Goal: Task Accomplishment & Management: Complete application form

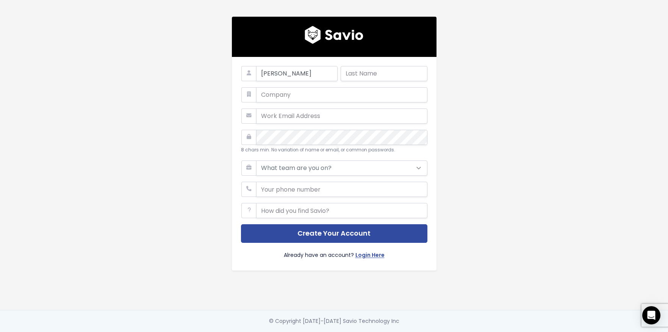
type input "kirsten"
type input "nantz"
type input "voxco"
type input "kirsten.nantz@voxco.com"
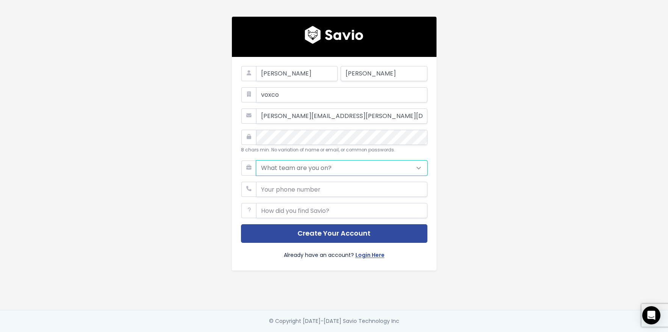
click at [299, 165] on select "What team are you on? Support Product Sales Customer Success Marketing Other" at bounding box center [341, 167] width 171 height 15
select select "PRODUCT"
click at [256, 160] on select "What team are you on? Support Product Sales Customer Success Marketing Other" at bounding box center [341, 167] width 171 height 15
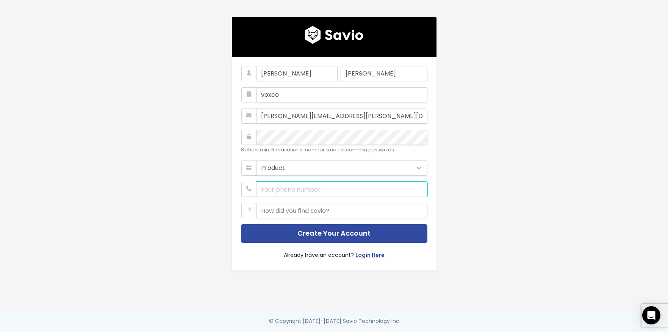
click at [280, 192] on input "phone" at bounding box center [341, 189] width 171 height 15
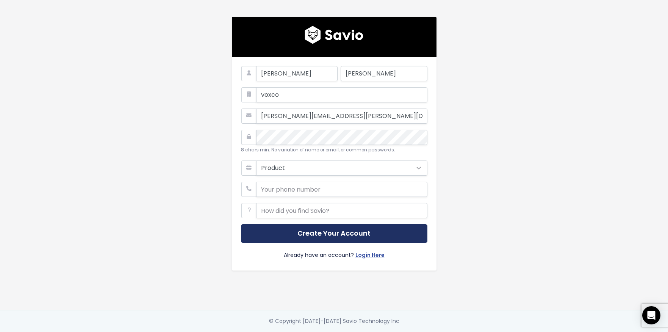
click at [317, 230] on button "Create Your Account" at bounding box center [334, 233] width 187 height 19
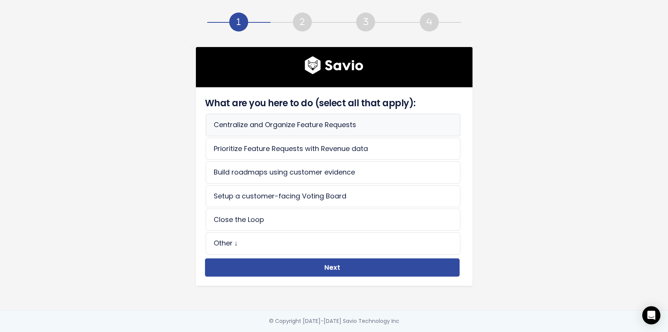
click at [356, 128] on li "Centralize and Organize Feature Requests" at bounding box center [333, 125] width 255 height 22
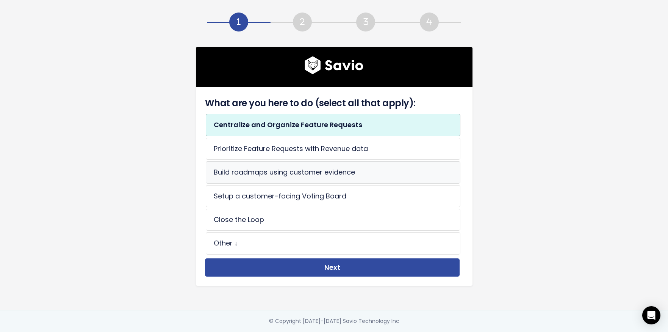
click at [317, 177] on li "Build roadmaps using customer evidence" at bounding box center [333, 172] width 255 height 22
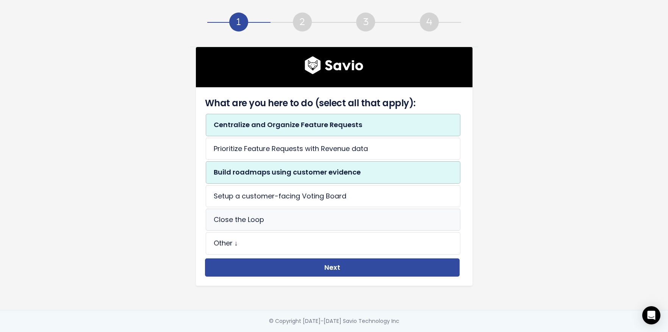
click at [300, 221] on li "Close the Loop" at bounding box center [333, 220] width 255 height 22
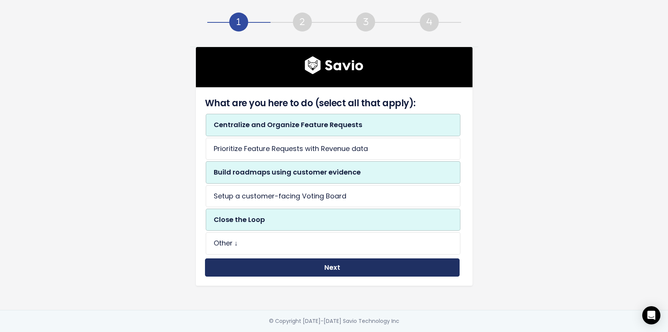
click at [329, 269] on button "Next" at bounding box center [332, 267] width 255 height 19
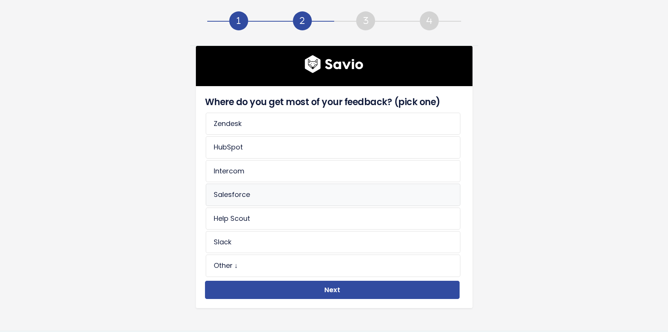
click at [263, 190] on li "Salesforce" at bounding box center [333, 194] width 255 height 22
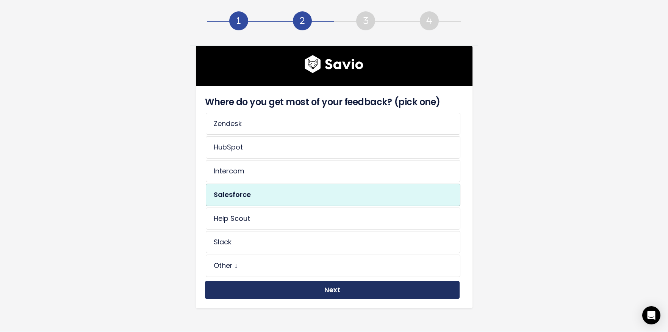
click at [318, 285] on button "Next" at bounding box center [332, 290] width 255 height 19
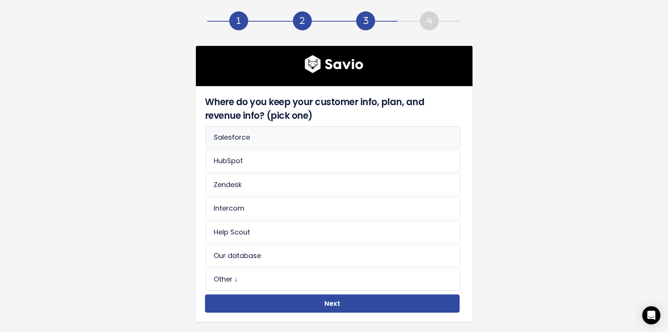
click at [279, 138] on li "Salesforce" at bounding box center [333, 137] width 255 height 22
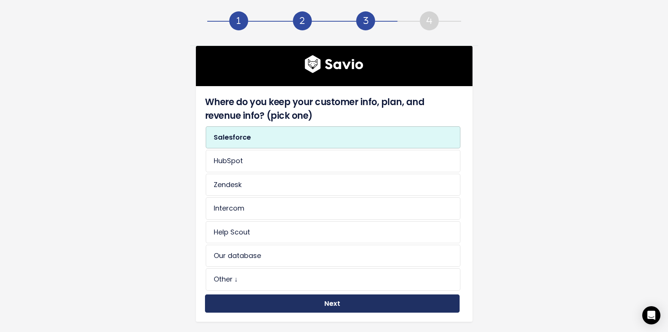
click at [344, 301] on button "Next" at bounding box center [332, 303] width 255 height 19
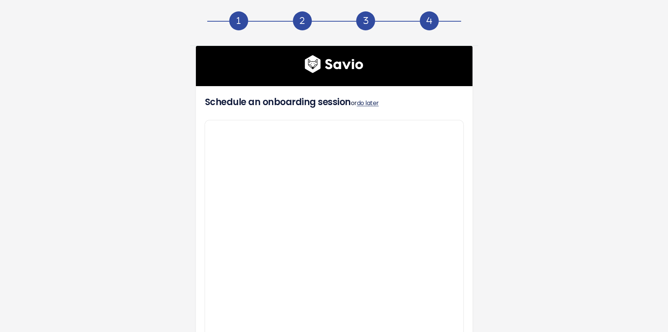
click at [373, 104] on link "do later" at bounding box center [368, 103] width 22 height 9
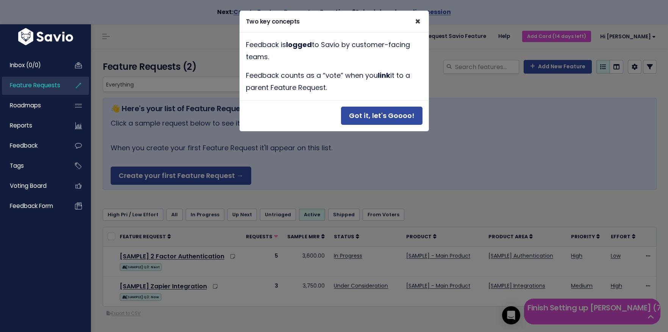
click at [416, 20] on span "×" at bounding box center [418, 21] width 6 height 13
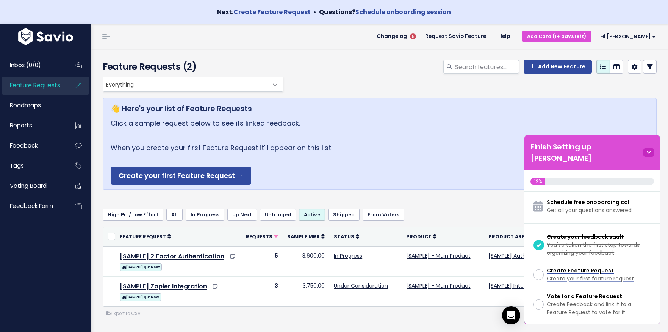
click at [646, 148] on icon at bounding box center [649, 152] width 11 height 8
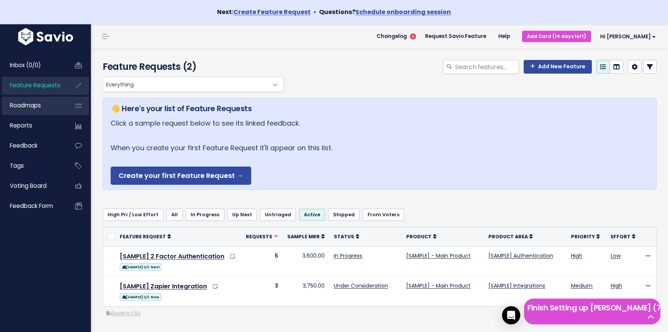
click at [34, 107] on span "Roadmaps" at bounding box center [25, 105] width 31 height 8
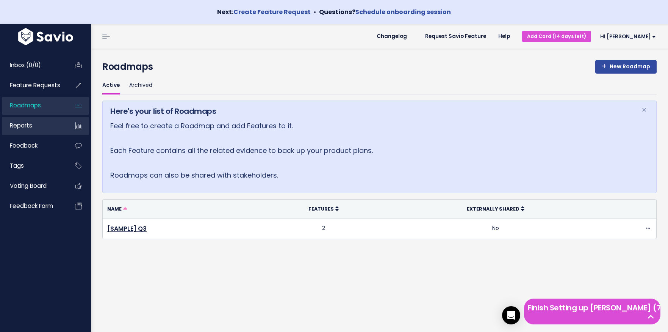
click at [37, 126] on link "Reports" at bounding box center [32, 125] width 61 height 17
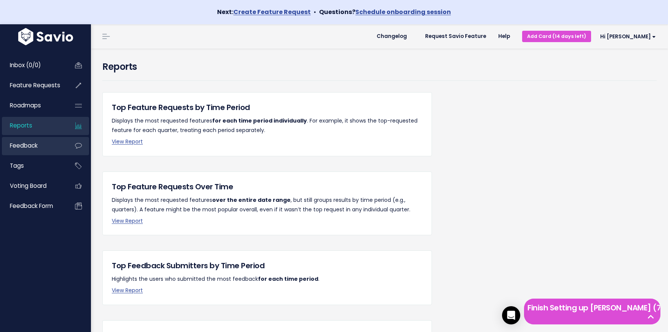
click at [34, 143] on span "Feedback" at bounding box center [24, 145] width 28 height 8
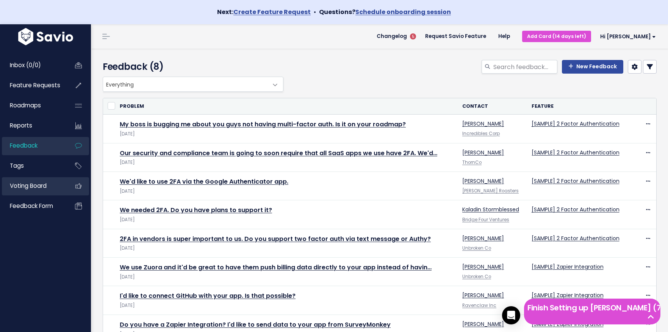
click at [31, 183] on span "Voting Board" at bounding box center [28, 186] width 37 height 8
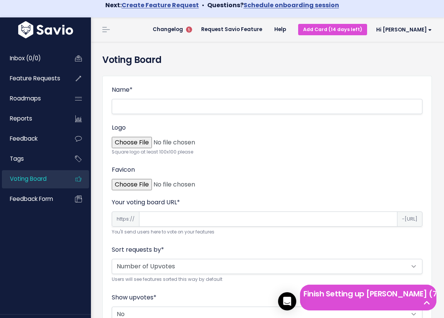
scroll to position [6, 0]
